Goal: Task Accomplishment & Management: Use online tool/utility

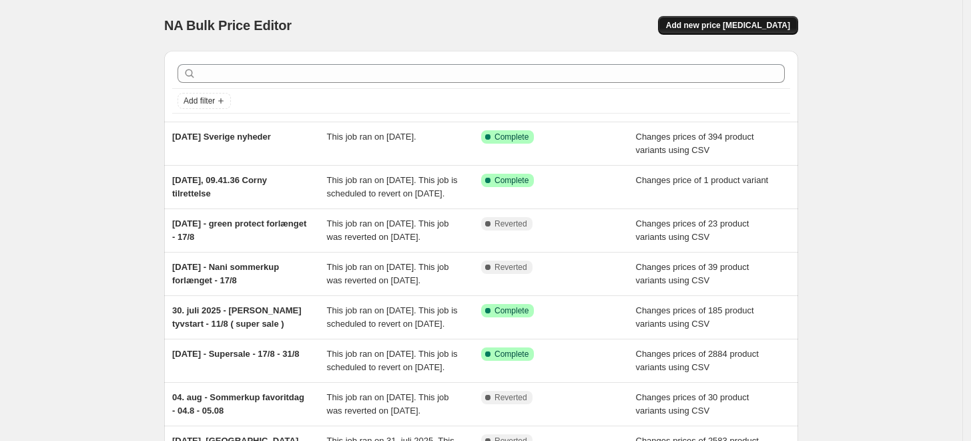
click at [712, 23] on span "Add new price change job" at bounding box center [728, 25] width 124 height 11
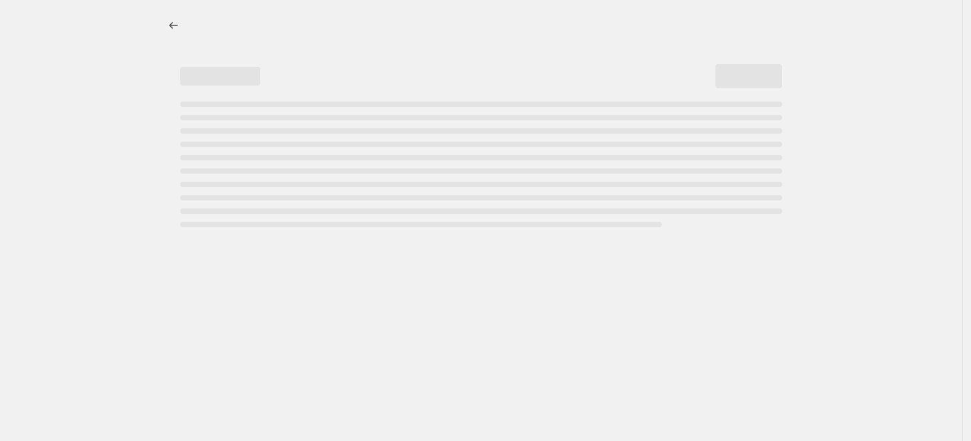
select select "percentage"
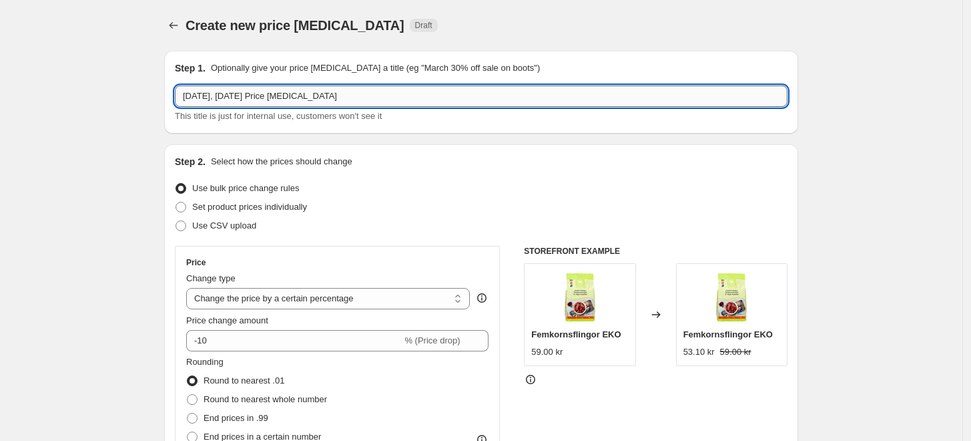
drag, startPoint x: 358, startPoint y: 97, endPoint x: 244, endPoint y: 88, distance: 113.9
click at [244, 88] on input "28. aug. 2025, 09.28.52 Price change job" at bounding box center [481, 95] width 613 height 21
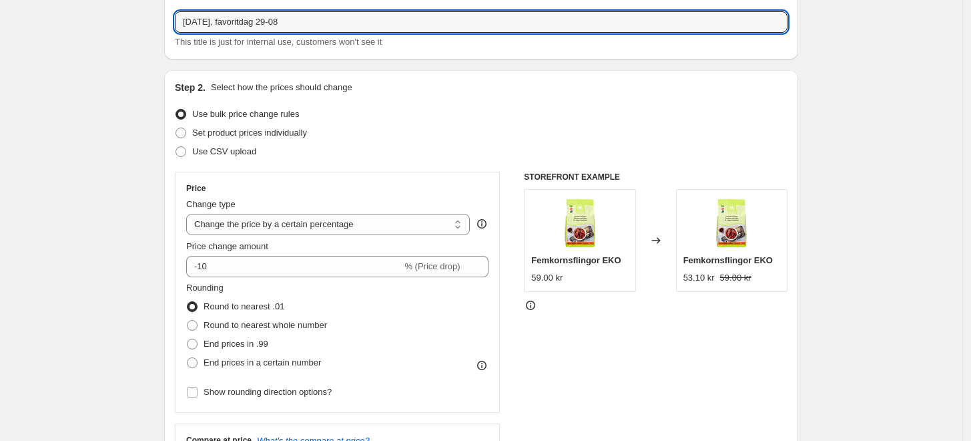
scroll to position [148, 0]
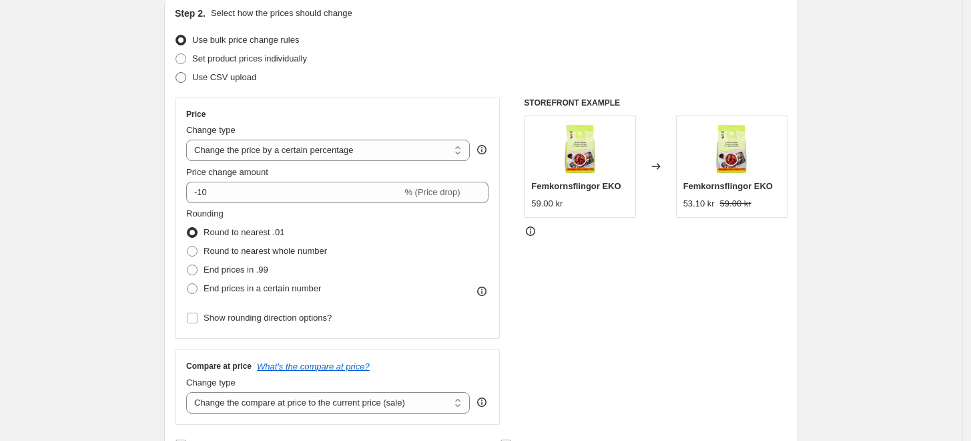
type input "28. aug. 2025, favoritdag 29-08"
click at [185, 78] on span at bounding box center [181, 77] width 11 height 11
click at [176, 73] on input "Use CSV upload" at bounding box center [176, 72] width 1 height 1
radio input "true"
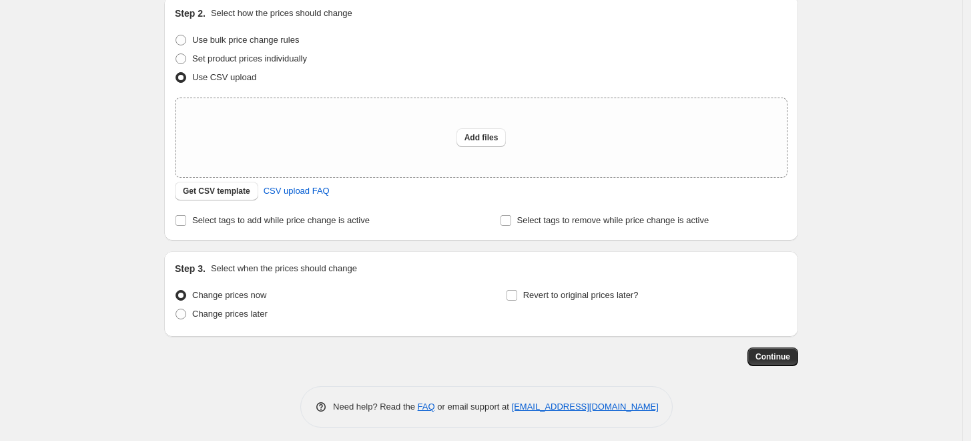
scroll to position [155, 0]
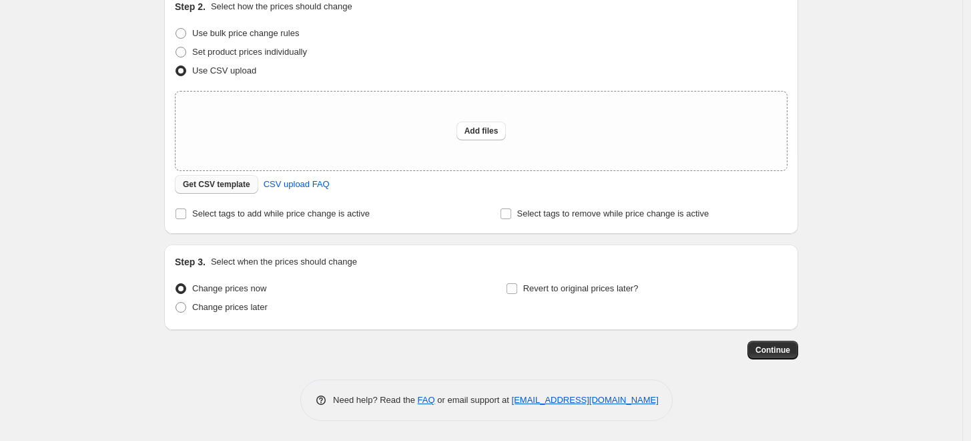
click at [208, 184] on span "Get CSV template" at bounding box center [216, 184] width 67 height 11
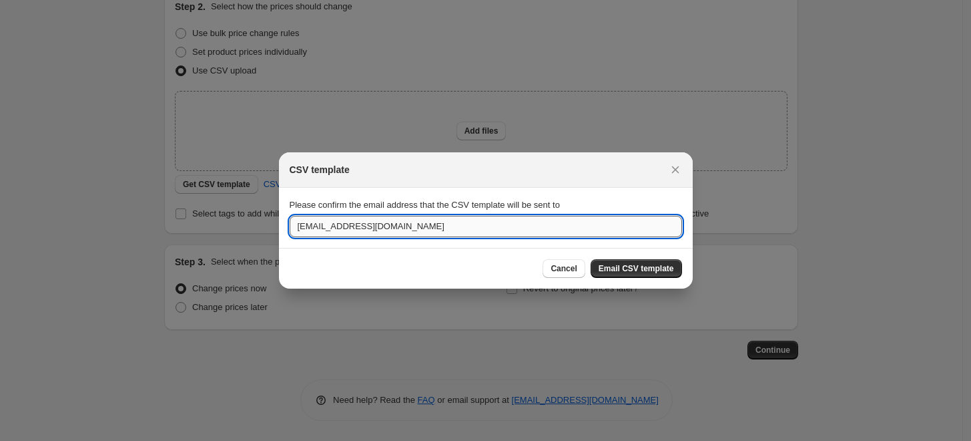
click at [302, 229] on input "jr@mecindo.dk" at bounding box center [486, 226] width 393 height 21
type input "jp@mecindo.dk"
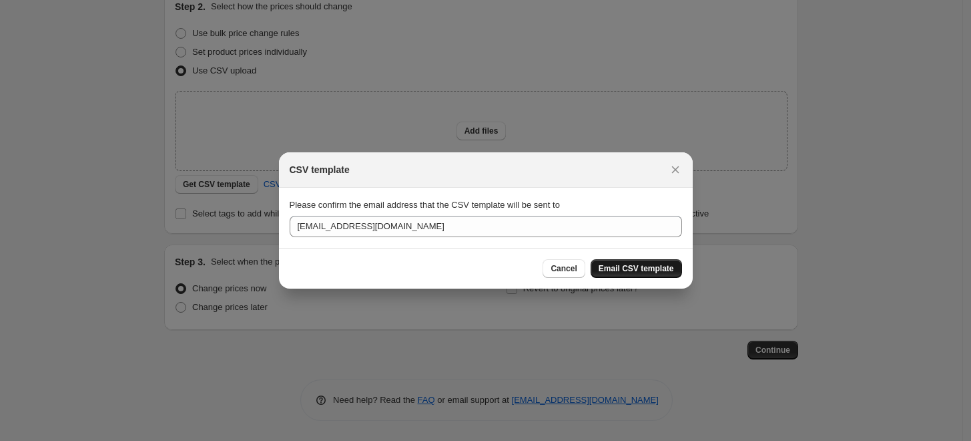
click at [640, 271] on span "Email CSV template" at bounding box center [636, 268] width 75 height 11
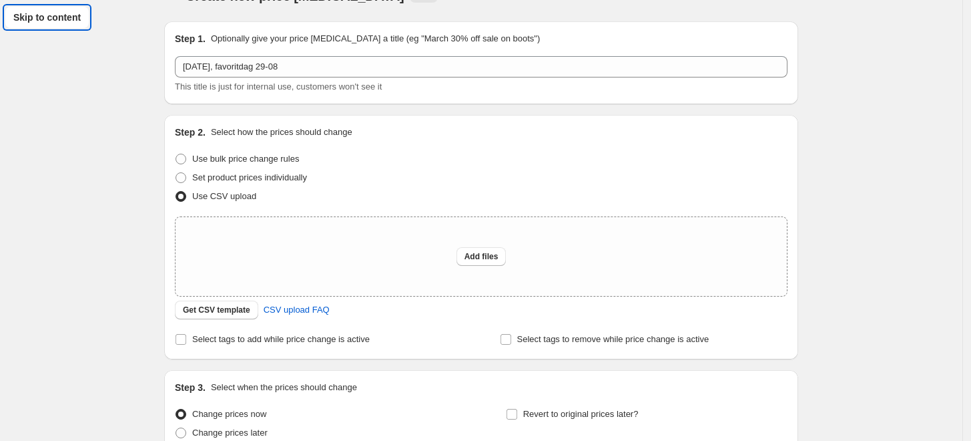
scroll to position [0, 0]
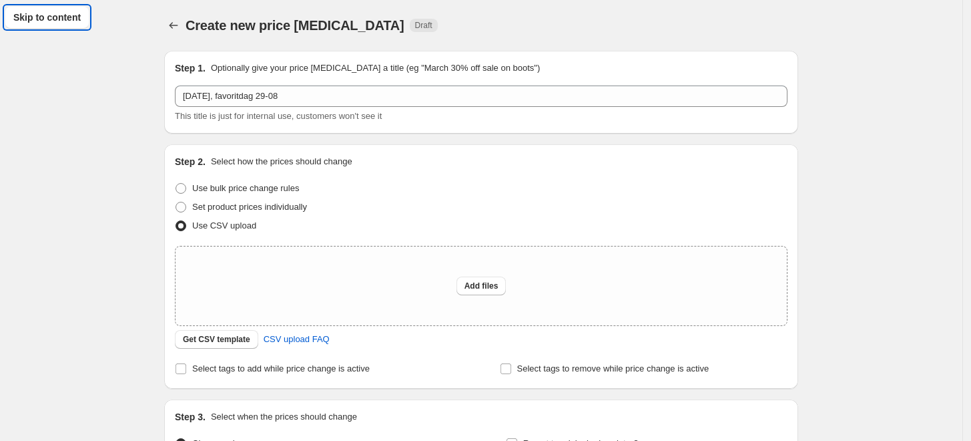
click at [95, 120] on div "Create new price change job. This page is ready Create new price change job Dra…" at bounding box center [481, 298] width 963 height 596
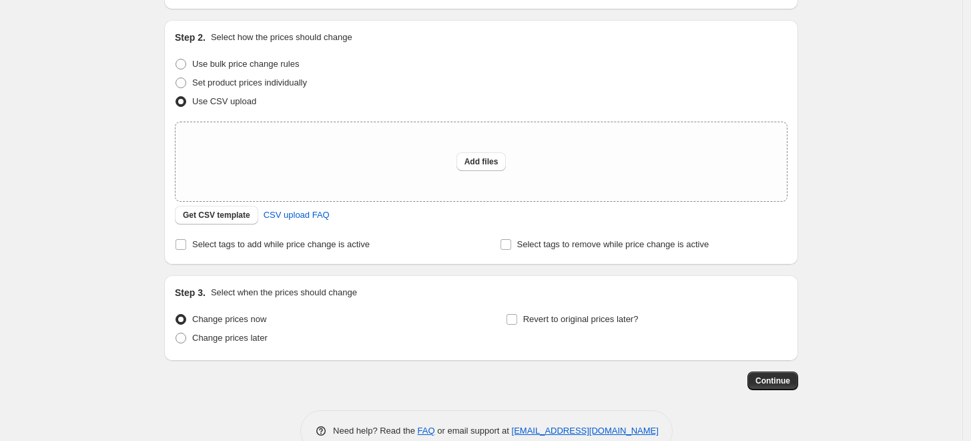
scroll to position [155, 0]
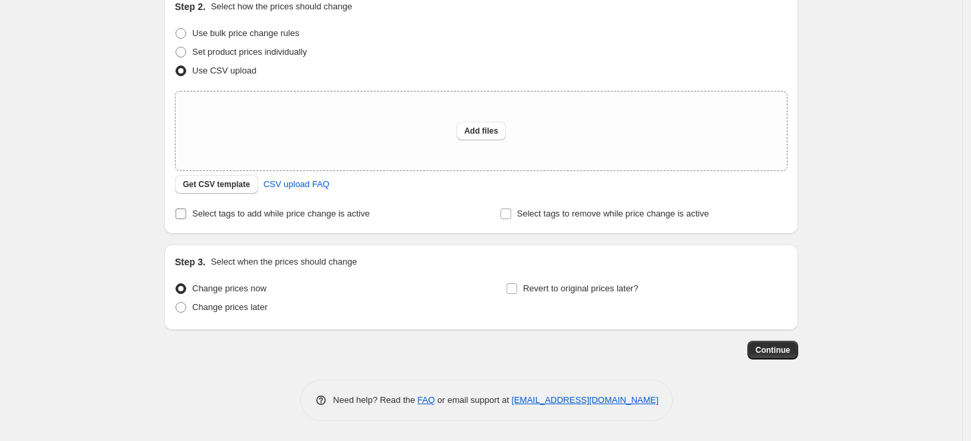
click at [182, 212] on input "Select tags to add while price change is active" at bounding box center [181, 213] width 11 height 11
checkbox input "true"
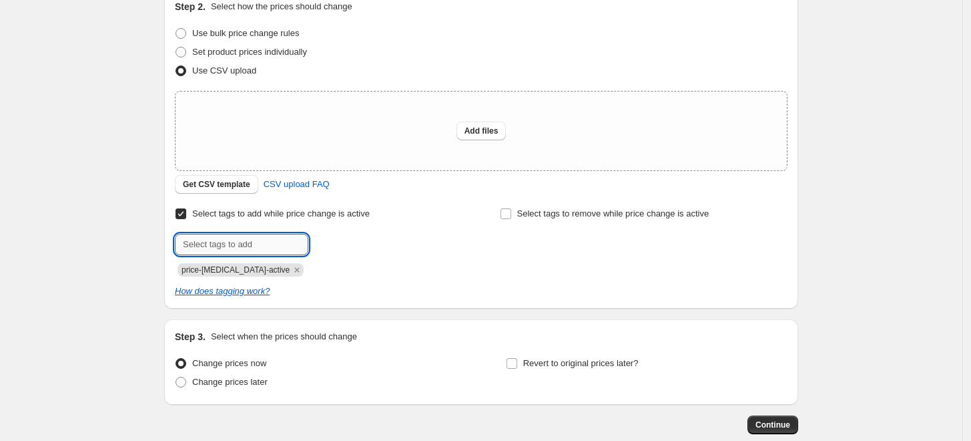
click at [210, 243] on input "text" at bounding box center [242, 244] width 134 height 21
type input "favoritdag"
click at [348, 243] on span "favoritdag" at bounding box center [357, 242] width 39 height 9
click at [291, 271] on icon "Remove price-change-job-active" at bounding box center [297, 270] width 12 height 12
click at [359, 243] on div at bounding box center [319, 244] width 288 height 21
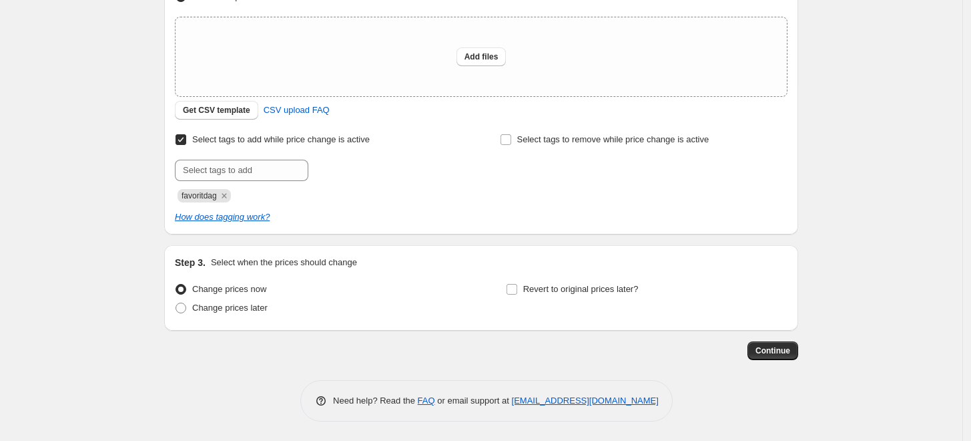
scroll to position [230, 0]
click at [184, 306] on span at bounding box center [181, 307] width 11 height 11
click at [176, 302] on input "Change prices later" at bounding box center [176, 302] width 1 height 1
radio input "true"
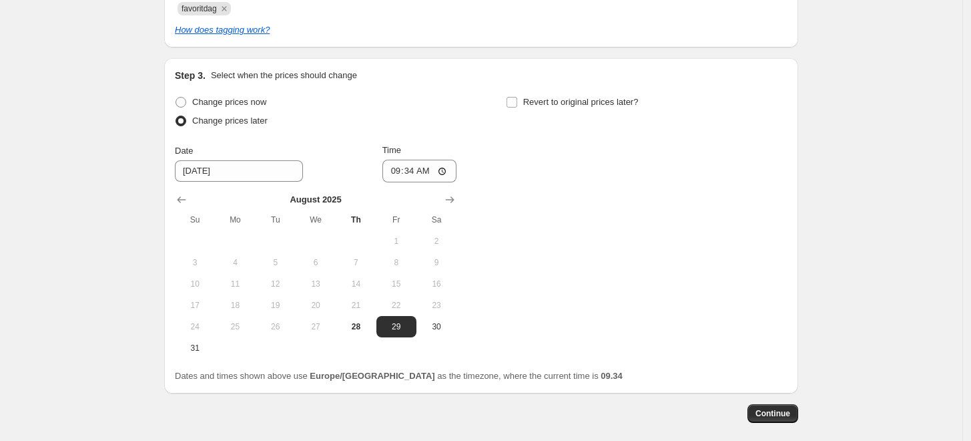
scroll to position [452, 0]
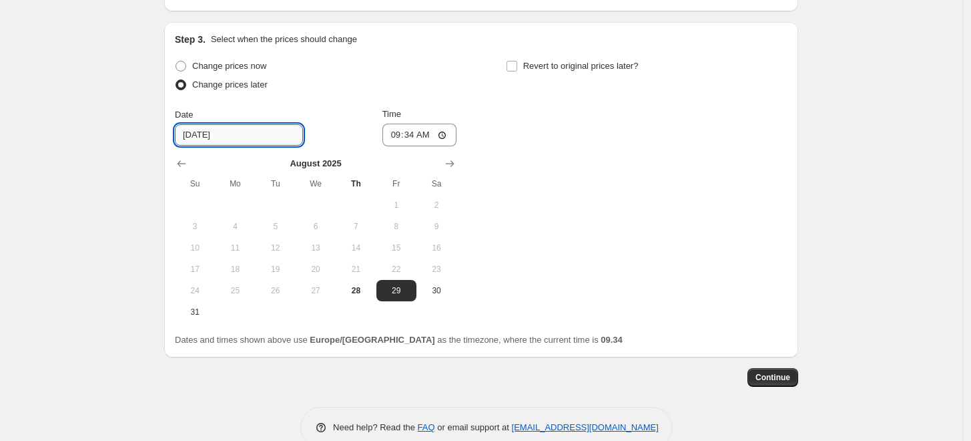
click at [214, 137] on input "8/29/2025" at bounding box center [239, 134] width 128 height 21
click at [238, 137] on input "8/29/2025" at bounding box center [239, 134] width 128 height 21
click at [363, 288] on span "28" at bounding box center [355, 290] width 29 height 11
type input "8/28/2025"
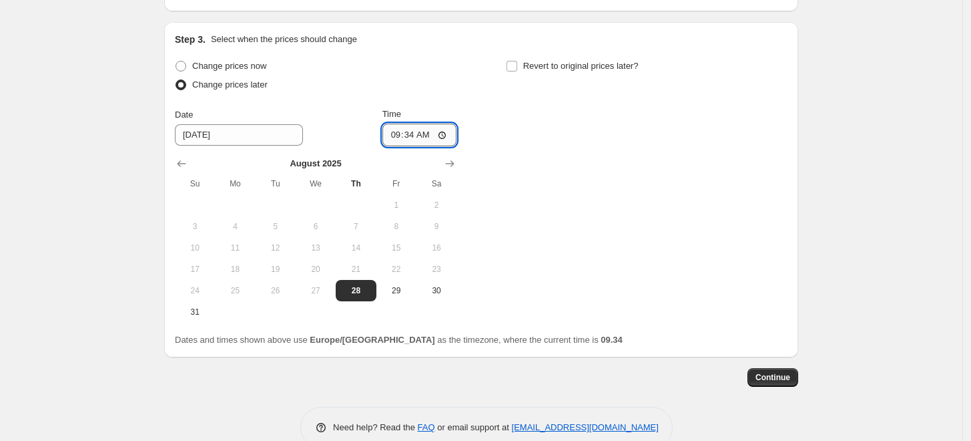
click at [419, 135] on input "09:34" at bounding box center [420, 135] width 75 height 23
click at [427, 134] on input "23:34" at bounding box center [420, 135] width 75 height 23
type input "23:50"
click at [378, 69] on div "Change prices now" at bounding box center [316, 66] width 282 height 19
click at [516, 66] on input "Revert to original prices later?" at bounding box center [512, 66] width 11 height 11
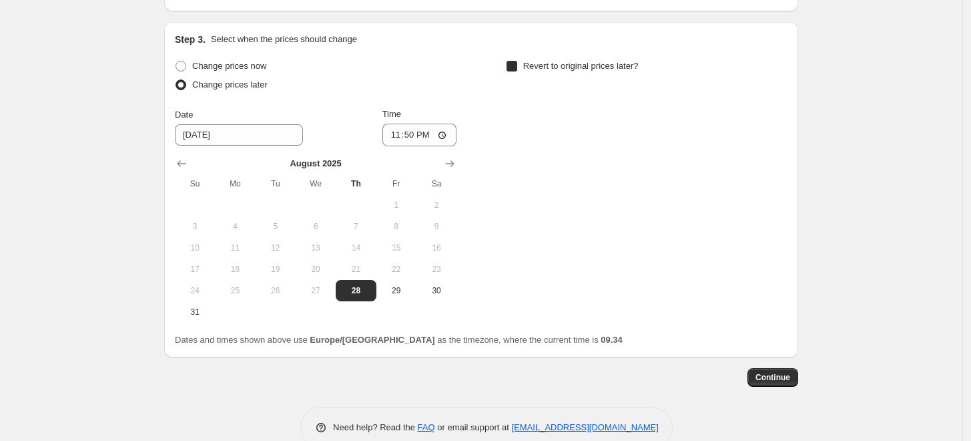
checkbox input "true"
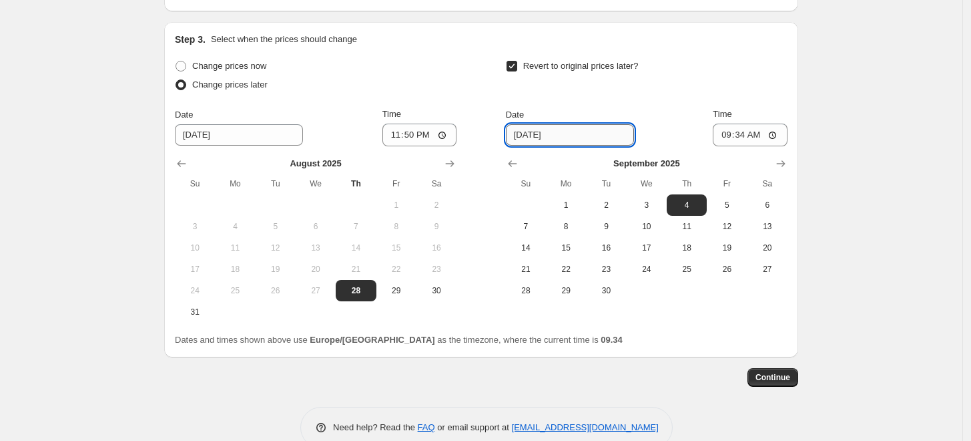
click at [545, 132] on input "9/4/2025" at bounding box center [570, 134] width 128 height 21
click at [524, 138] on input "9/4/2025" at bounding box center [570, 134] width 128 height 21
click at [541, 133] on input "9/4/2025" at bounding box center [570, 134] width 128 height 21
click at [536, 141] on input "9/4/2025" at bounding box center [570, 134] width 128 height 21
click at [506, 136] on div "Change prices now Change prices later Date 8/28/2025 Time 23:50 August 2025 Su …" at bounding box center [481, 190] width 613 height 266
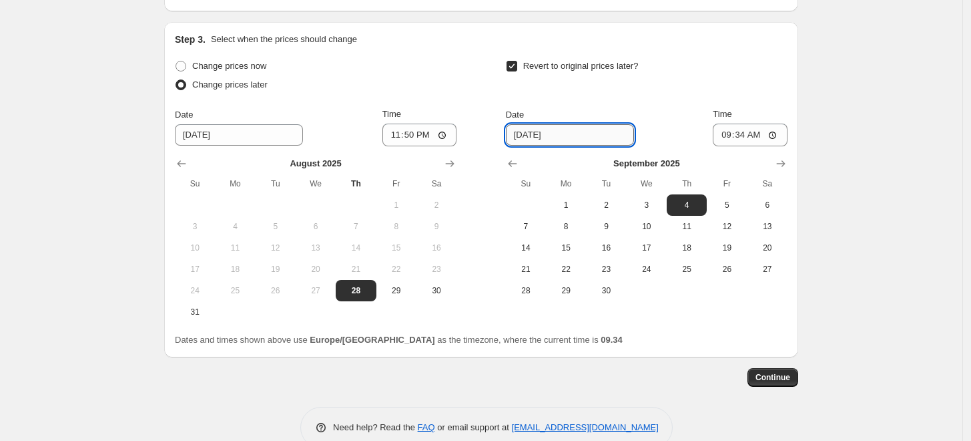
click at [513, 134] on input "9/4/2025" at bounding box center [570, 134] width 128 height 21
click at [523, 130] on input "9/4/2025" at bounding box center [570, 134] width 128 height 21
click at [537, 144] on input "9/4/2025" at bounding box center [570, 134] width 128 height 21
click at [517, 164] on icon "Show previous month, August 2025" at bounding box center [512, 163] width 13 height 13
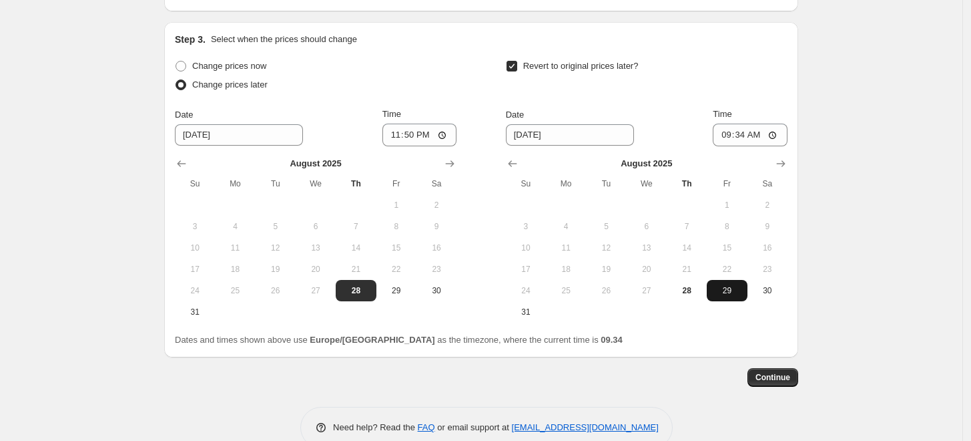
click at [727, 288] on span "29" at bounding box center [726, 290] width 29 height 11
type input "8/29/2025"
click at [222, 141] on input "8/28/2025" at bounding box center [239, 134] width 128 height 21
click at [745, 136] on input "09:34" at bounding box center [750, 135] width 75 height 23
type input "23:59"
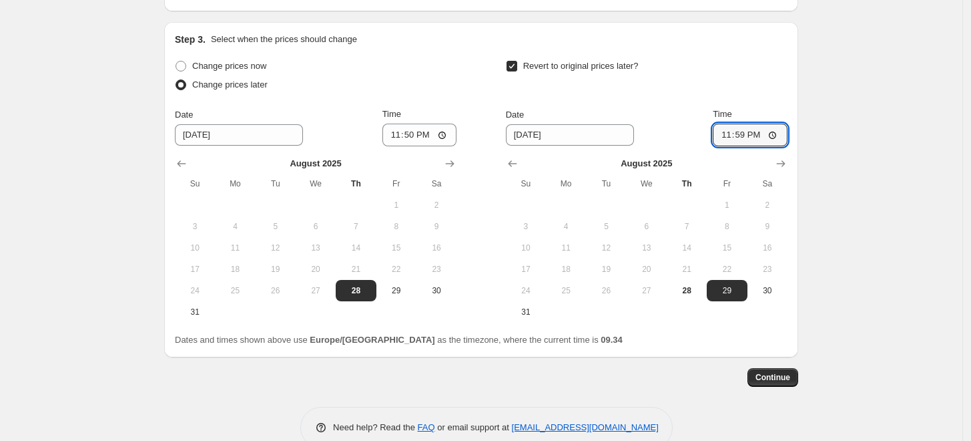
click at [711, 73] on div "Revert to original prices later?" at bounding box center [647, 77] width 282 height 40
click at [427, 134] on input "23:50" at bounding box center [420, 135] width 75 height 23
click at [447, 61] on div "Change prices now" at bounding box center [316, 66] width 282 height 19
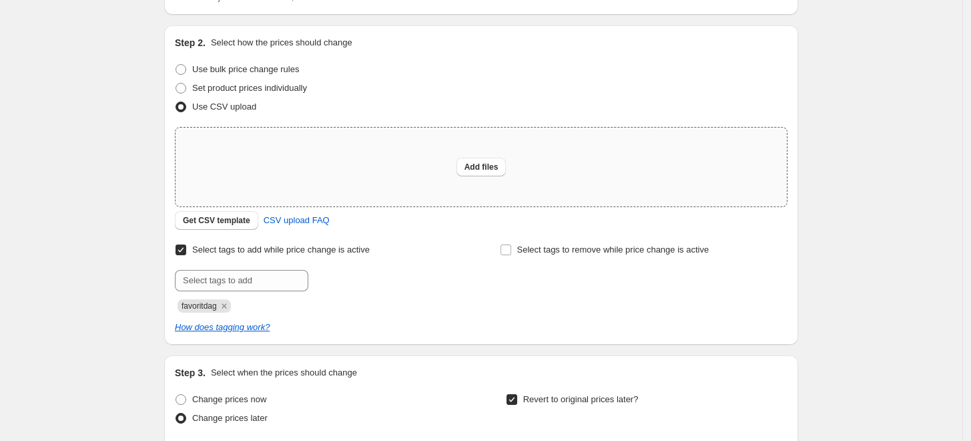
scroll to position [155, 0]
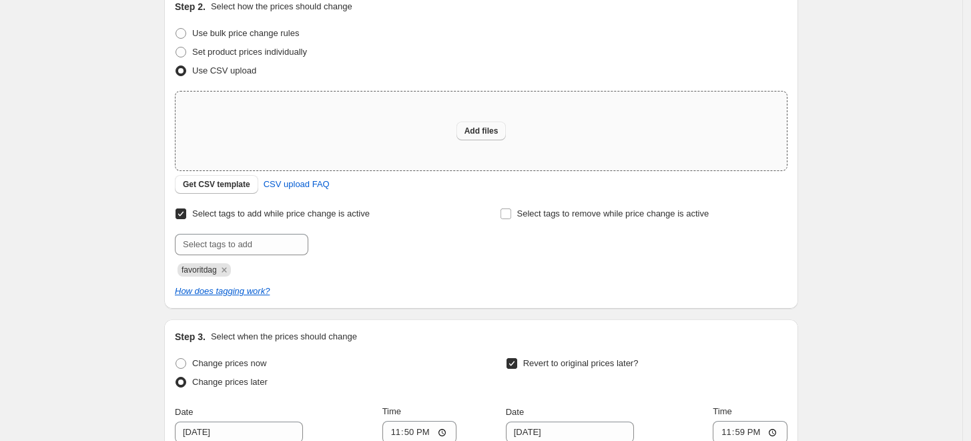
click at [476, 133] on span "Add files" at bounding box center [482, 131] width 34 height 11
type input "C:\fakepath\2025-08-28-produkt-pris-upload-se-favoritdag.csv"
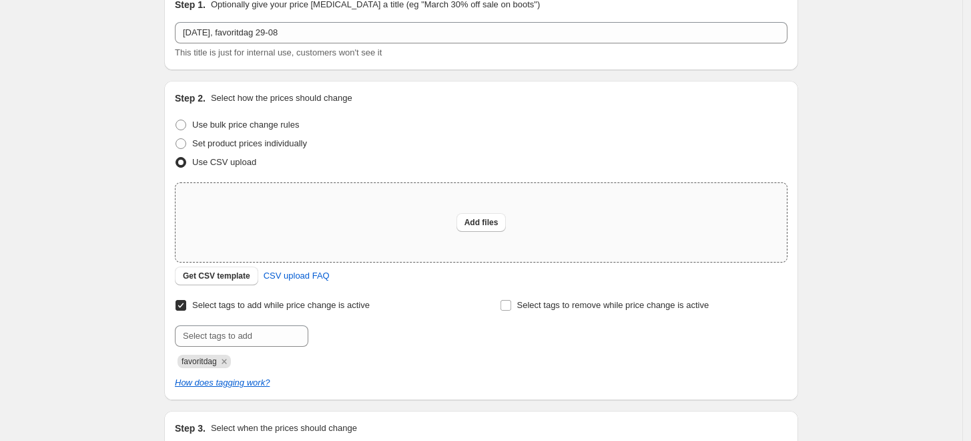
scroll to position [0, 0]
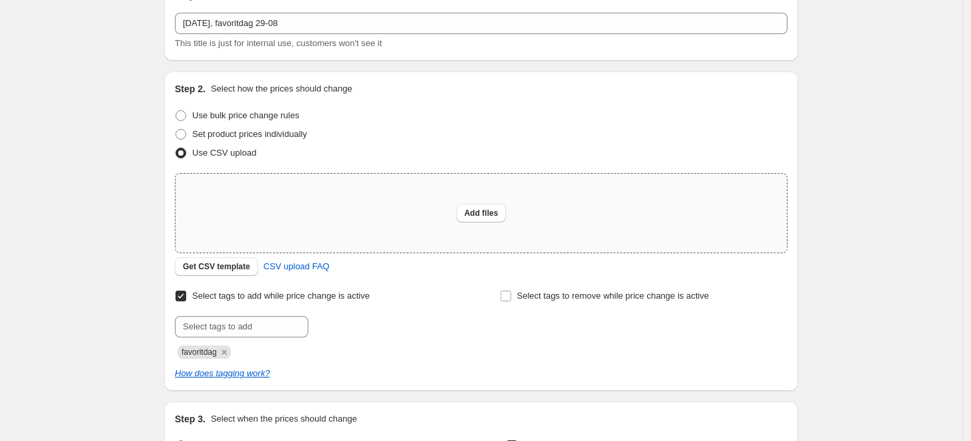
scroll to position [148, 0]
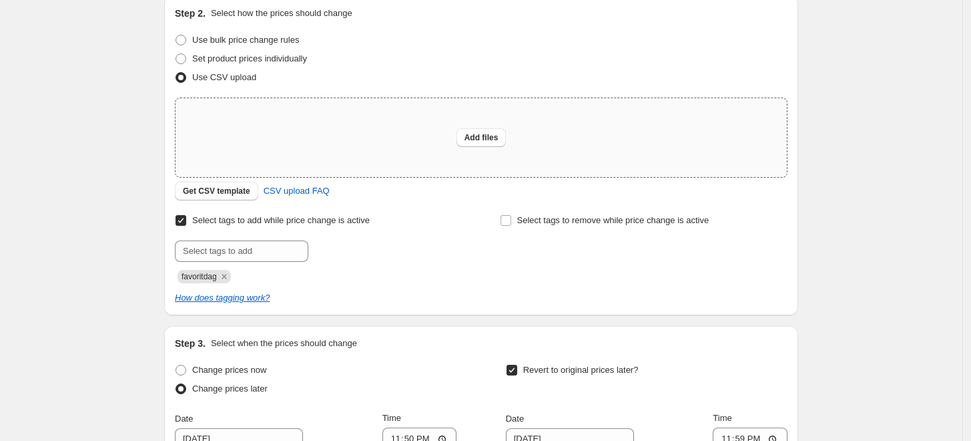
click at [120, 94] on div "Create new price change job. This page is ready Create new price change job Dra…" at bounding box center [481, 312] width 963 height 920
click at [106, 107] on div "Create new price change job. This page is ready Create new price change job Dra…" at bounding box center [481, 312] width 963 height 920
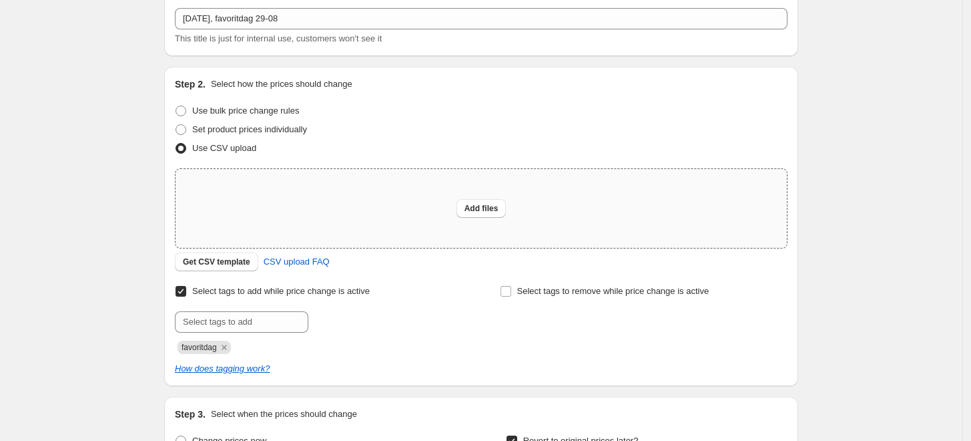
scroll to position [74, 0]
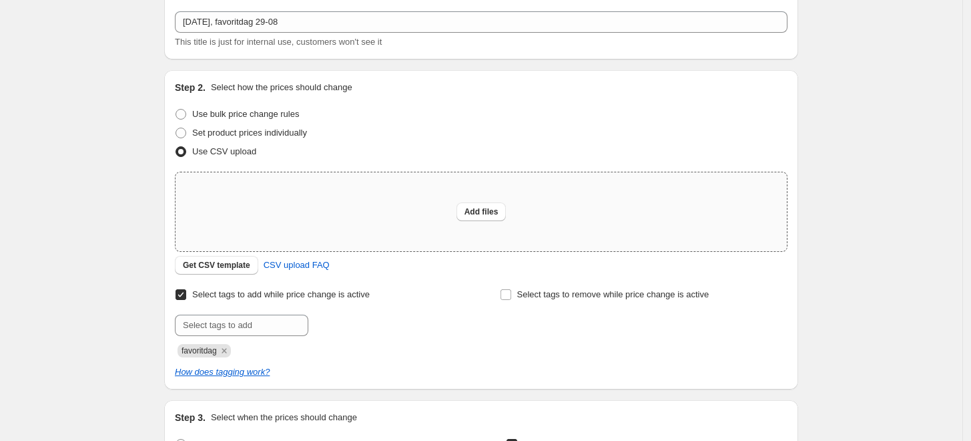
click at [132, 60] on div "Create new price change job. This page is ready Create new price change job Dra…" at bounding box center [481, 386] width 963 height 920
click at [101, 121] on div "Create new price change job. This page is ready Create new price change job Dra…" at bounding box center [481, 386] width 963 height 920
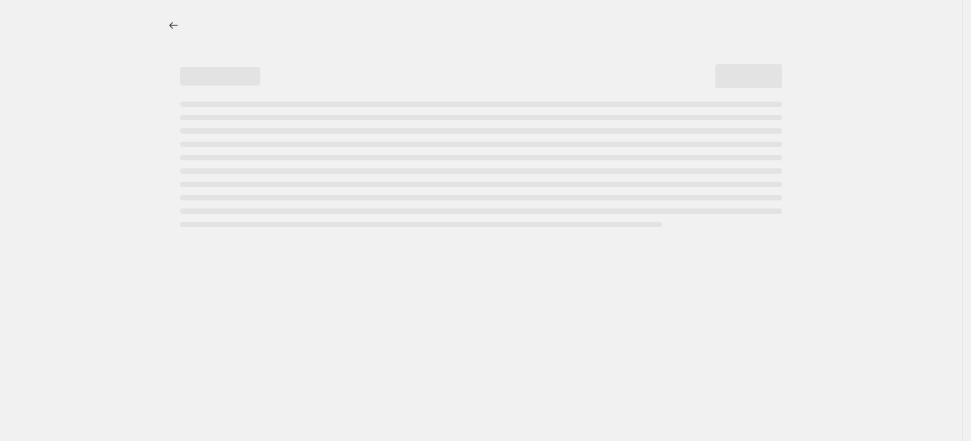
select select "percentage"
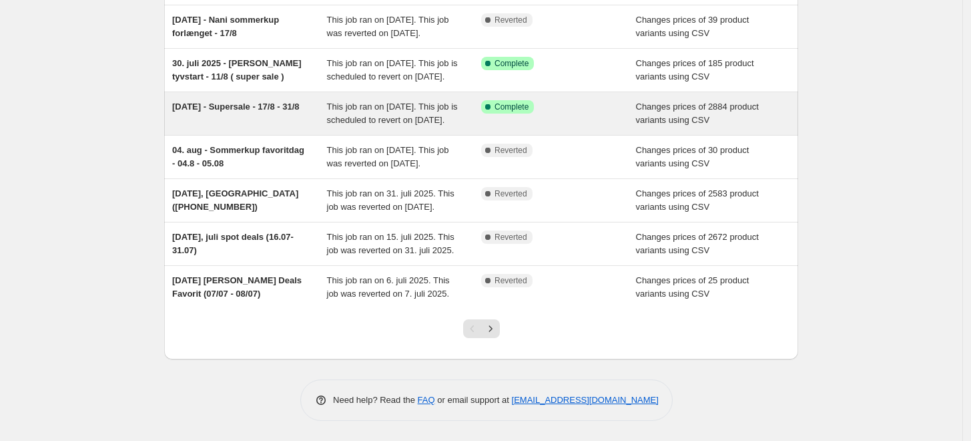
scroll to position [296, 0]
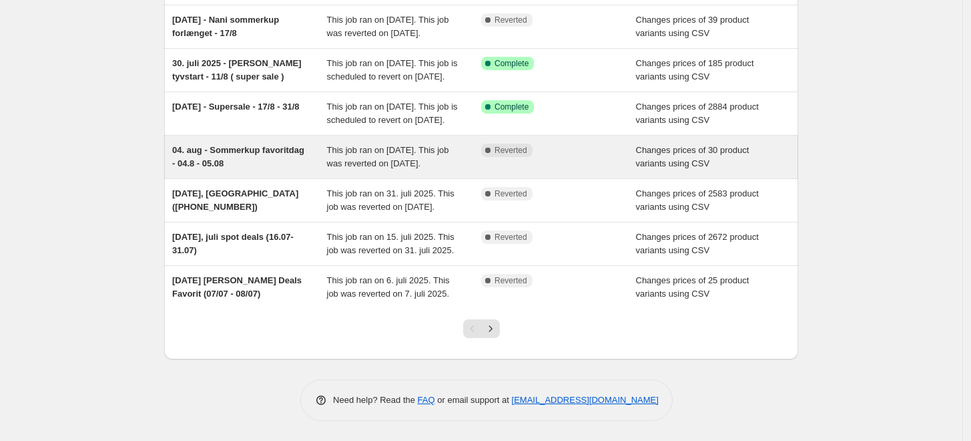
click at [278, 164] on span "04. aug - Sommerkup favoritdag - 04.8 - 05.08" at bounding box center [238, 156] width 132 height 23
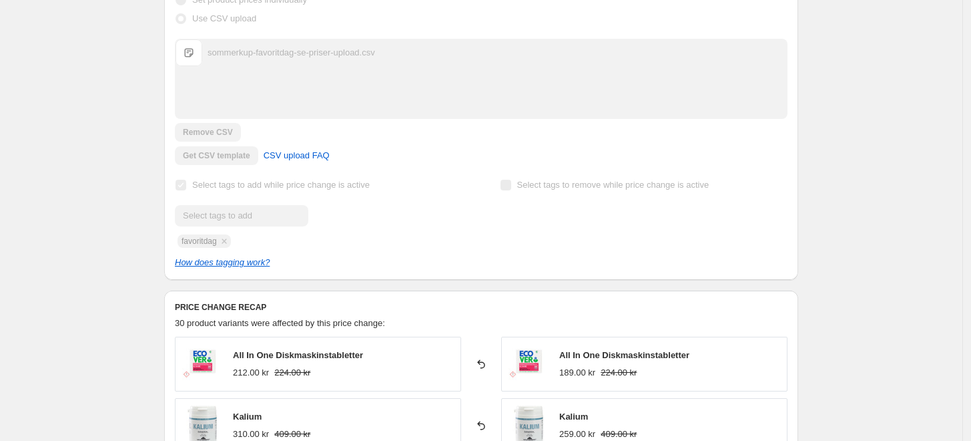
scroll to position [296, 0]
